Goal: Information Seeking & Learning: Learn about a topic

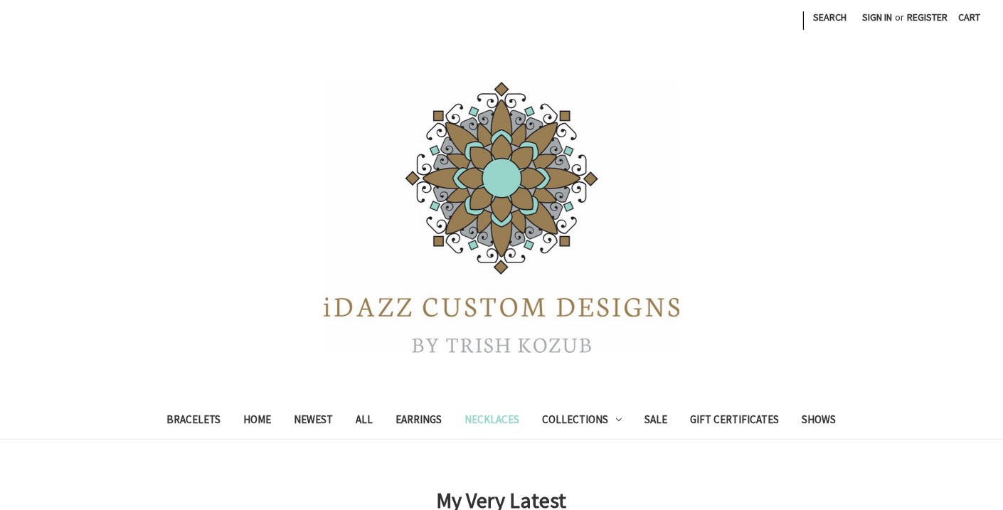
click at [484, 412] on link "Necklaces" at bounding box center [493, 421] width 78 height 35
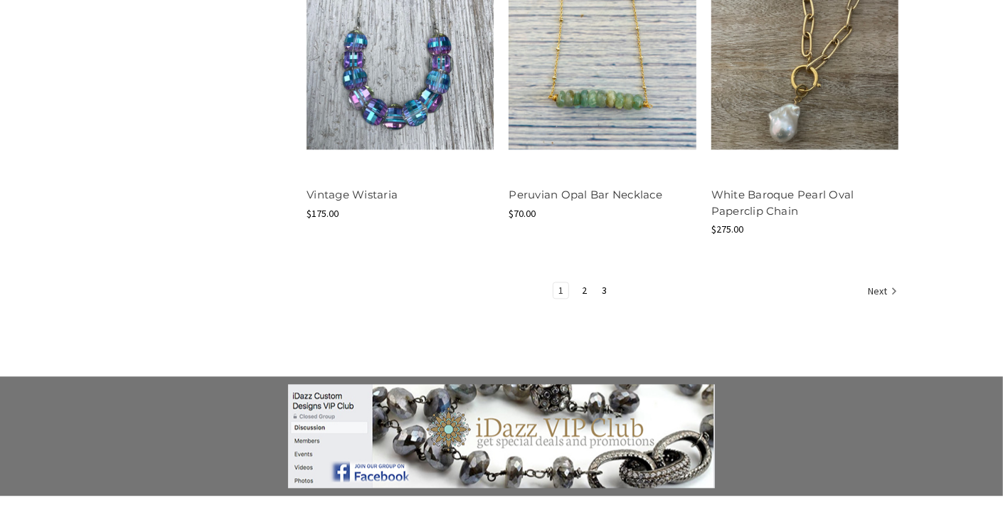
scroll to position [1920, 0]
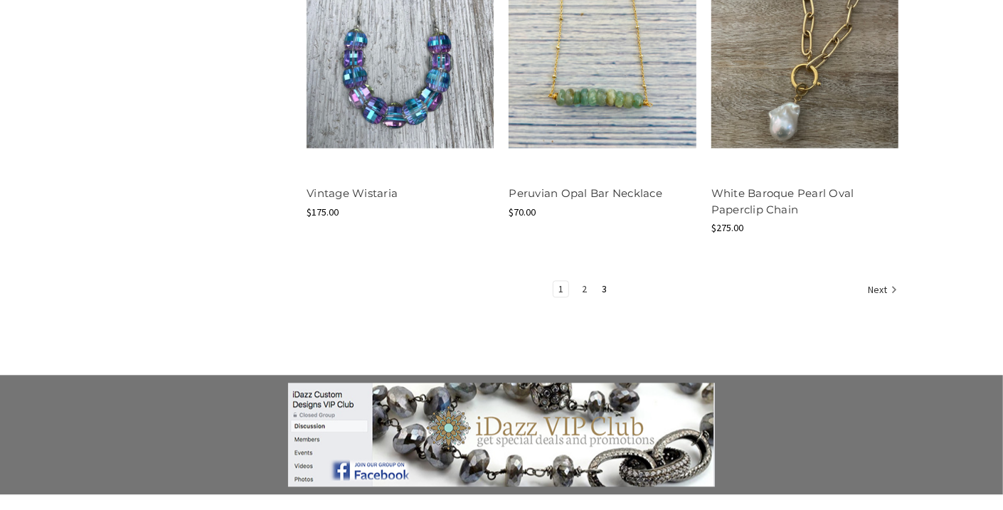
click at [584, 289] on link "2" at bounding box center [584, 289] width 15 height 16
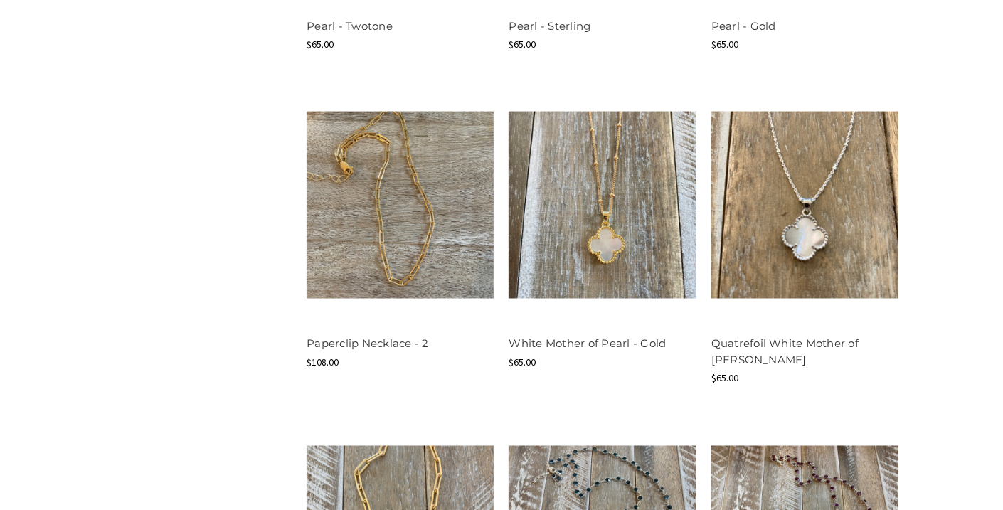
scroll to position [1778, 0]
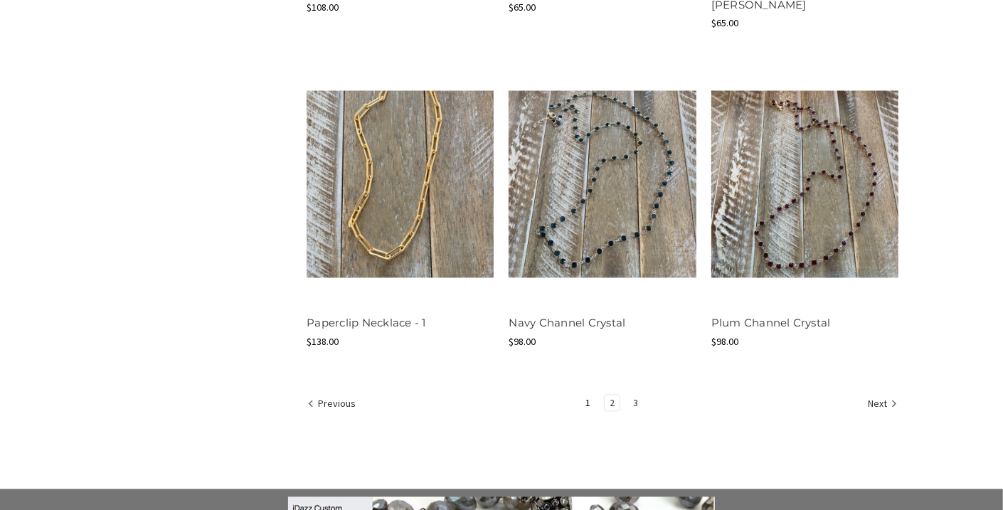
click at [631, 397] on link "3" at bounding box center [635, 403] width 15 height 16
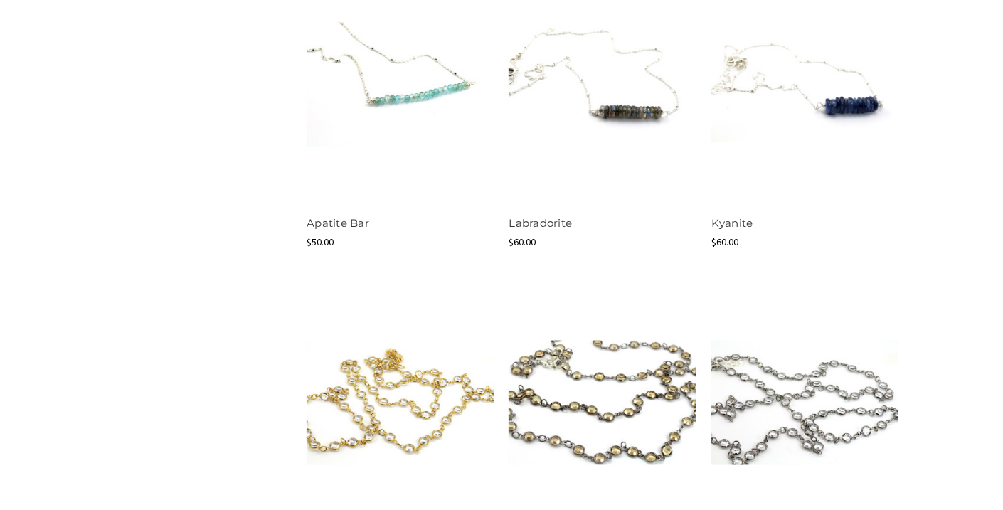
scroll to position [1564, 0]
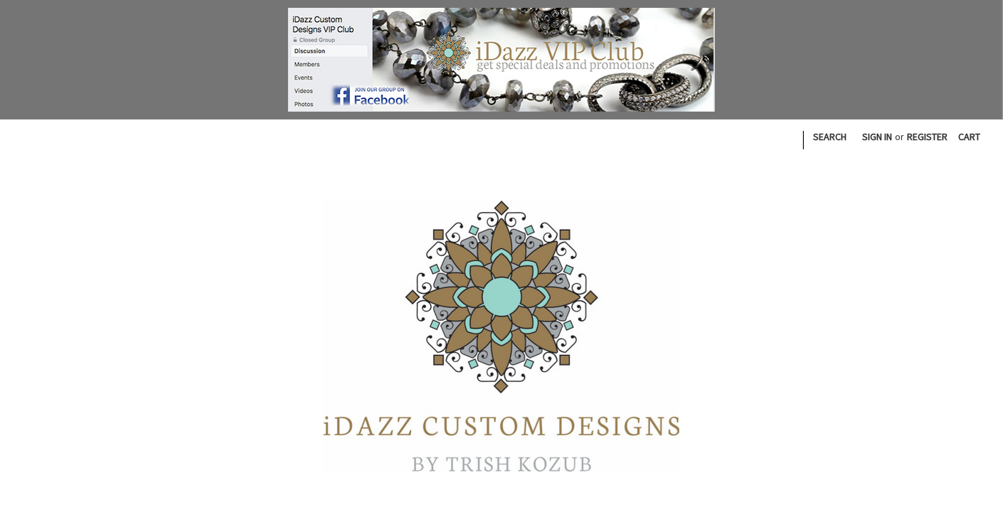
scroll to position [0, 0]
click at [521, 271] on img at bounding box center [502, 336] width 356 height 271
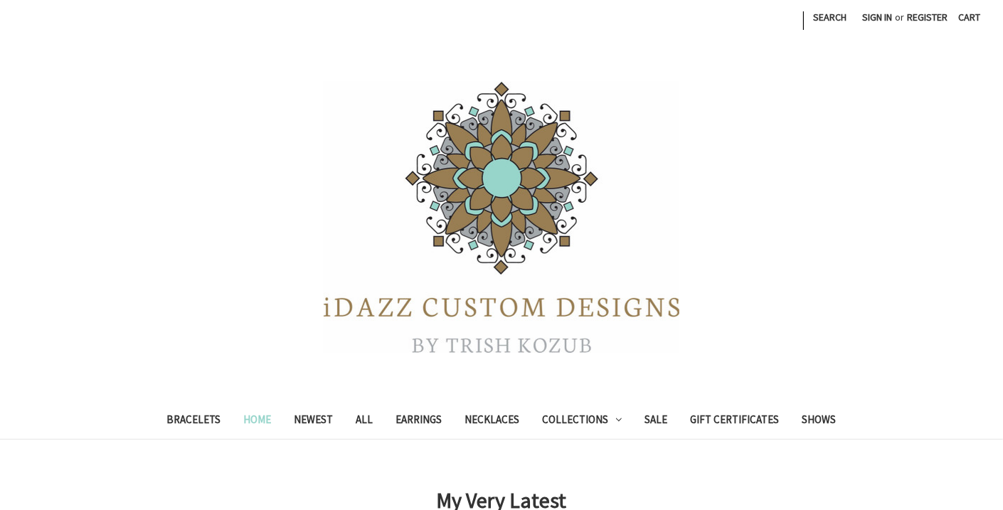
click at [266, 425] on link "Home" at bounding box center [258, 421] width 50 height 35
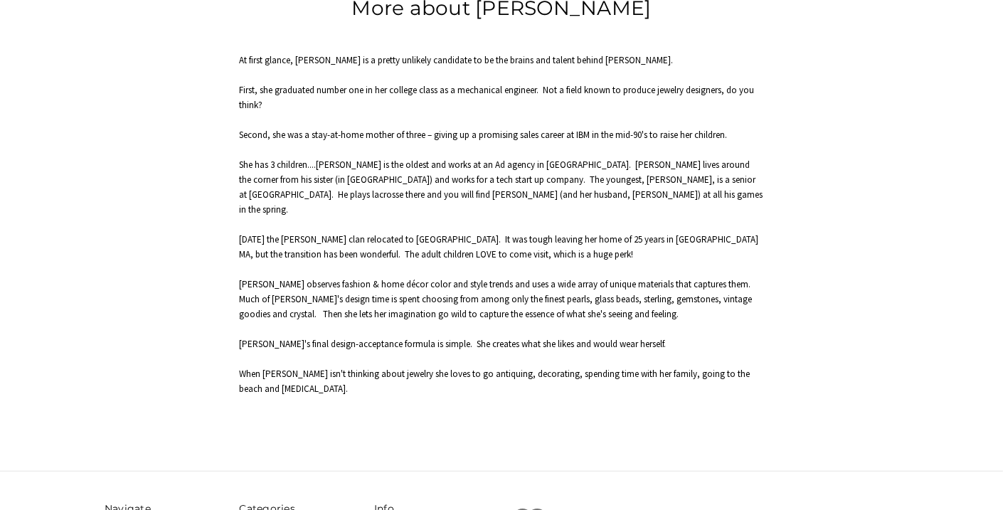
scroll to position [498, 0]
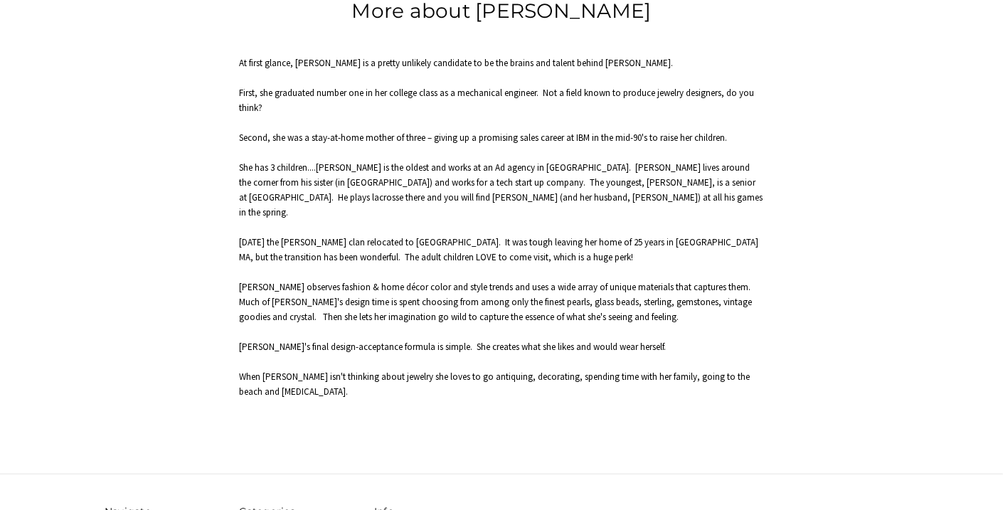
click at [860, 311] on main "More about Trish At first glance, Trish is a pretty unlikely candidate to be th…" at bounding box center [501, 205] width 808 height 418
click at [537, 298] on span "Trish observes fashion & home décor color and style trends and uses a wide arra…" at bounding box center [496, 302] width 513 height 42
click at [444, 293] on p "Trish observes fashion & home décor color and style trends and uses a wide arra…" at bounding box center [502, 301] width 524 height 45
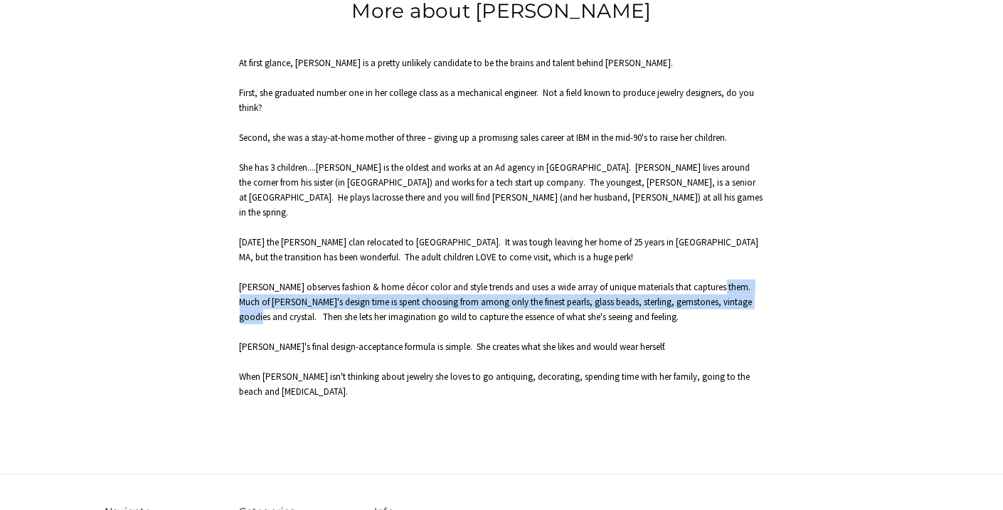
drag, startPoint x: 708, startPoint y: 267, endPoint x: 751, endPoint y: 291, distance: 49.0
click at [751, 291] on span "Trish observes fashion & home décor color and style trends and uses a wide arra…" at bounding box center [496, 302] width 513 height 42
copy span "Much of Trish's design time is spent choosing from among only the finest pearls…"
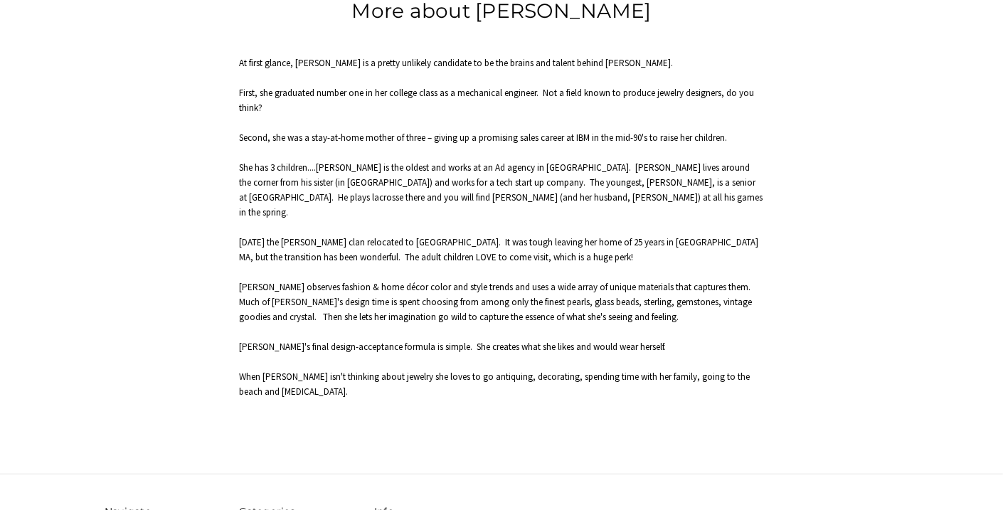
click at [916, 221] on div "Home about iDazz More about Trish More about Trish At first glance, Trish is a …" at bounding box center [501, 190] width 913 height 447
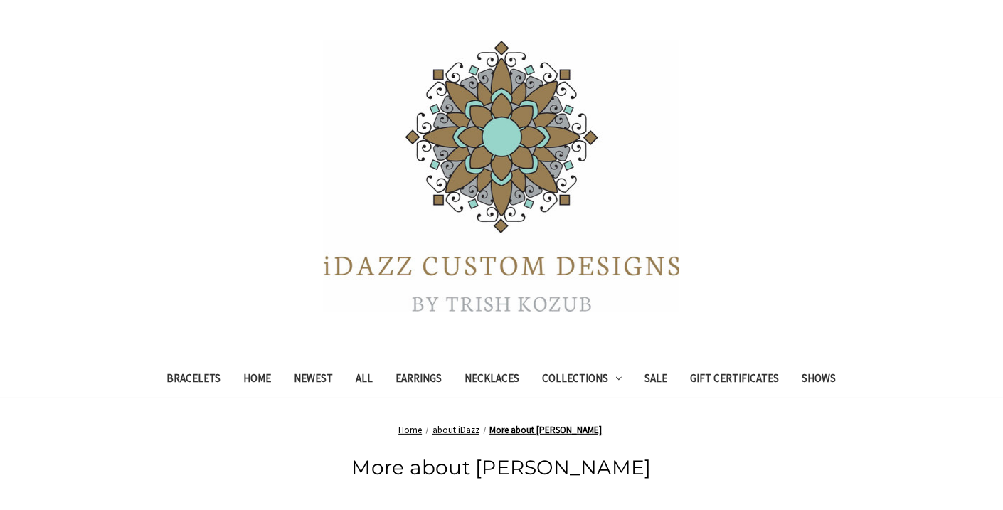
scroll to position [24, 0]
